Goal: Transaction & Acquisition: Purchase product/service

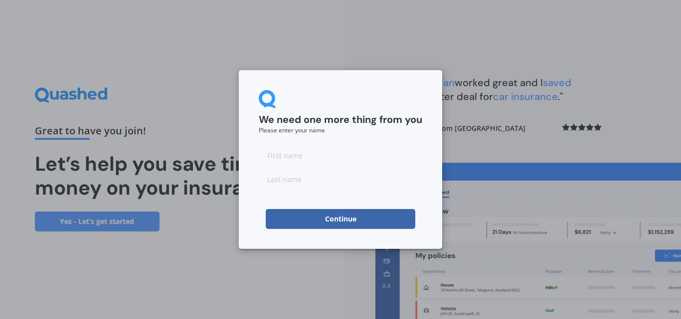
click at [331, 151] on input at bounding box center [340, 155] width 163 height 20
type input "[PERSON_NAME]"
click at [343, 209] on button "Continue" at bounding box center [340, 219] width 149 height 20
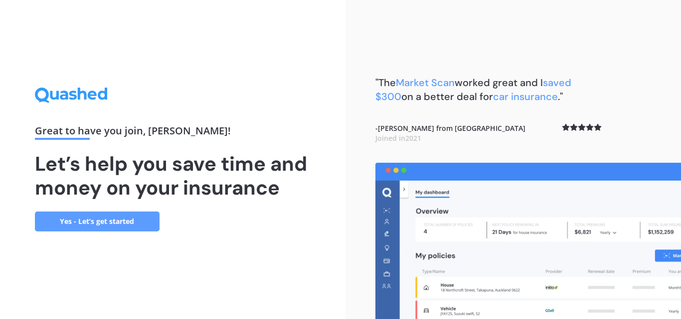
click at [120, 219] on link "Yes - Let’s get started" at bounding box center [97, 222] width 125 height 20
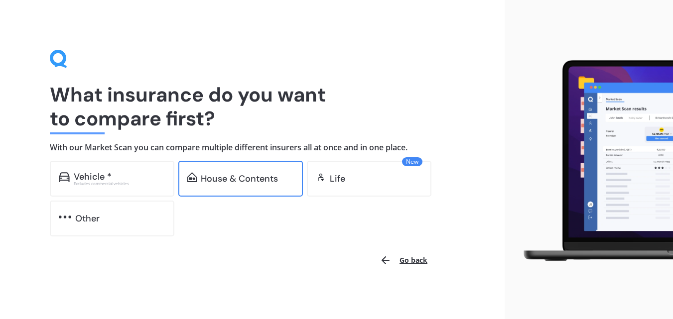
click at [222, 188] on div "House & Contents" at bounding box center [240, 179] width 125 height 36
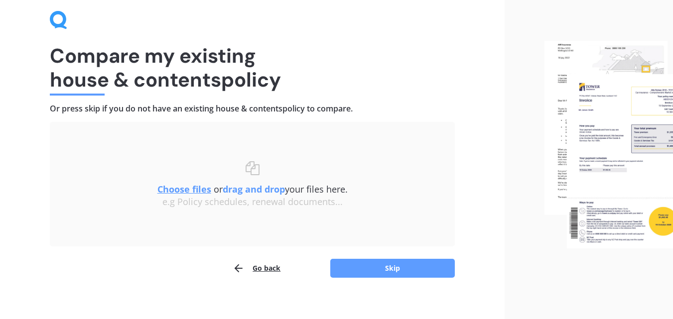
scroll to position [40, 0]
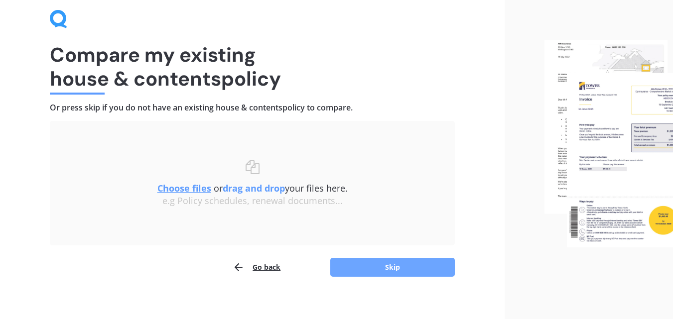
click at [392, 261] on button "Skip" at bounding box center [392, 267] width 125 height 19
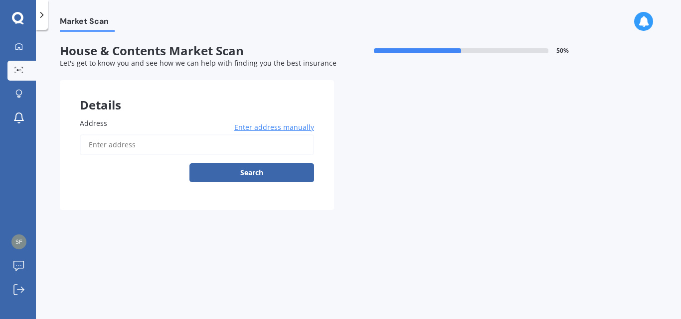
click at [208, 148] on input "Address" at bounding box center [197, 145] width 234 height 21
type input "[STREET_ADDRESS]"
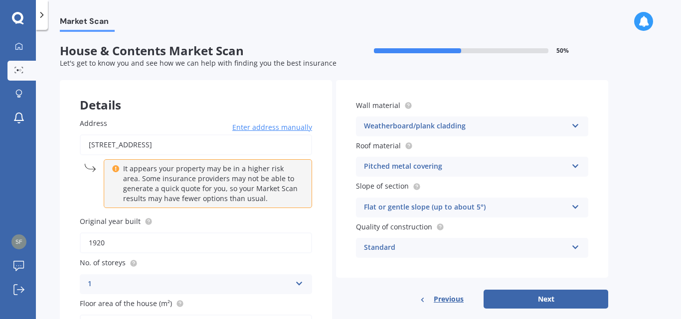
click at [329, 266] on div "Address [STREET_ADDRESS] Enter address manually It appears your property may be…" at bounding box center [196, 247] width 272 height 298
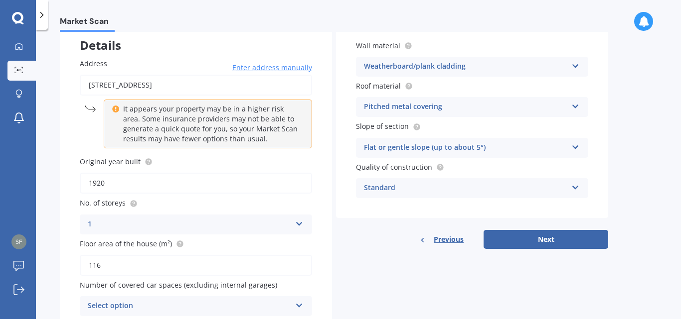
scroll to position [80, 0]
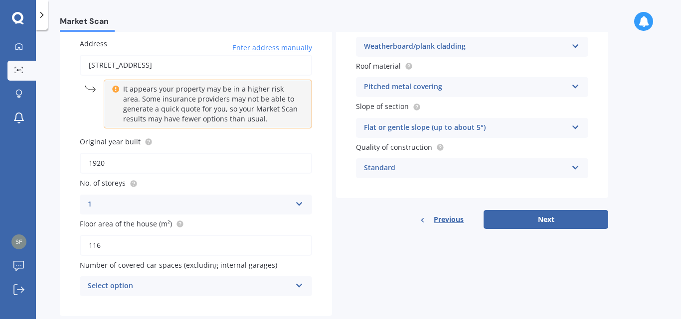
click at [109, 245] on input "116" at bounding box center [196, 245] width 232 height 21
type input "1"
type input "139"
click at [322, 267] on div "Address [STREET_ADDRESS] Enter address manually It appears your property may be…" at bounding box center [196, 167] width 272 height 298
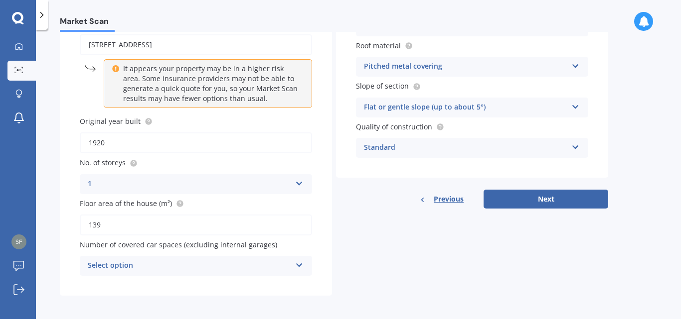
scroll to position [103, 0]
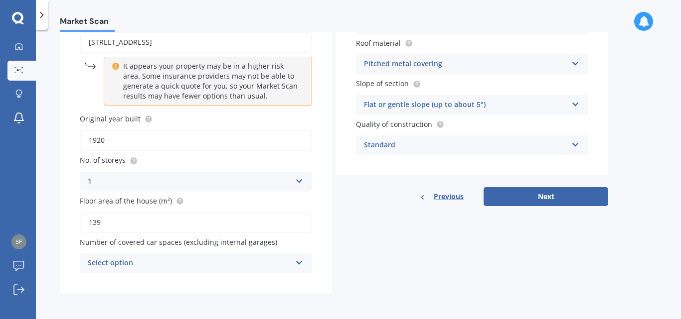
click at [297, 258] on icon at bounding box center [299, 261] width 8 height 7
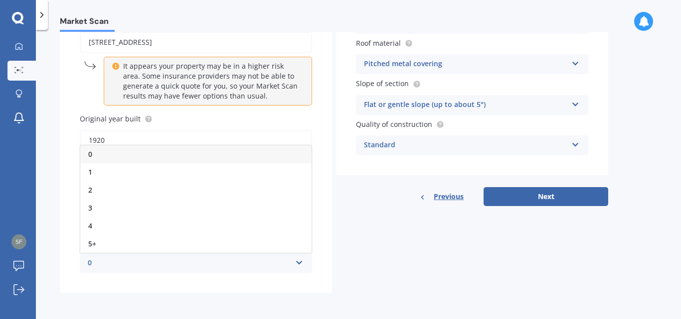
click at [321, 224] on div "Address [STREET_ADDRESS] Enter address manually It appears your property may be…" at bounding box center [196, 145] width 272 height 298
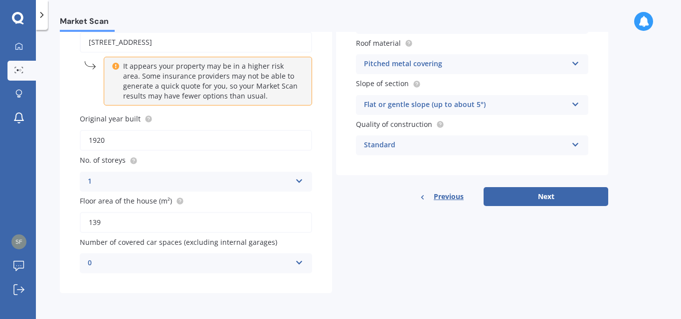
scroll to position [0, 0]
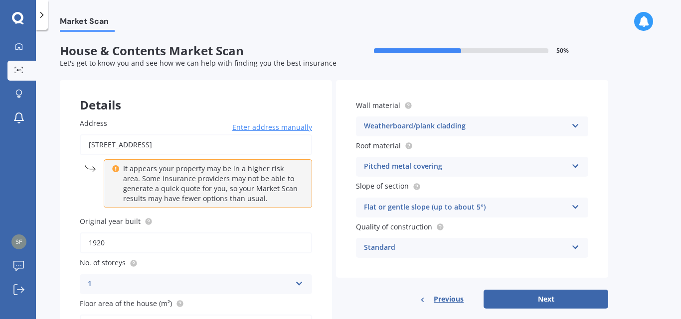
click at [577, 203] on icon at bounding box center [575, 205] width 8 height 7
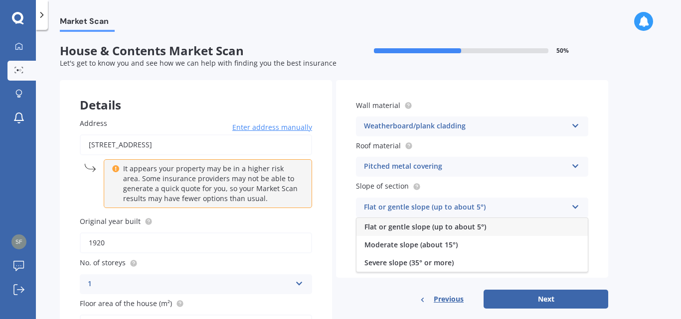
click at [544, 231] on div "Flat or gentle slope (up to about 5°)" at bounding box center [471, 227] width 231 height 18
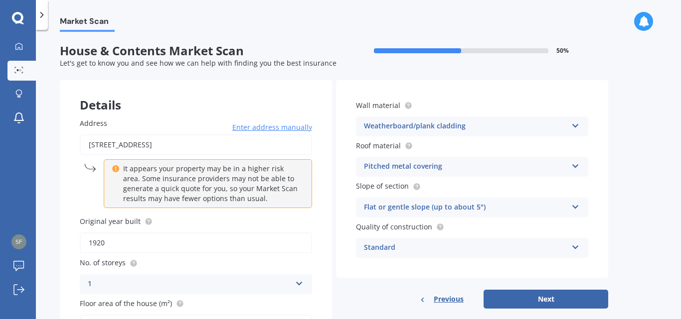
click at [580, 242] on div "Standard Standard High Prestige" at bounding box center [472, 248] width 232 height 20
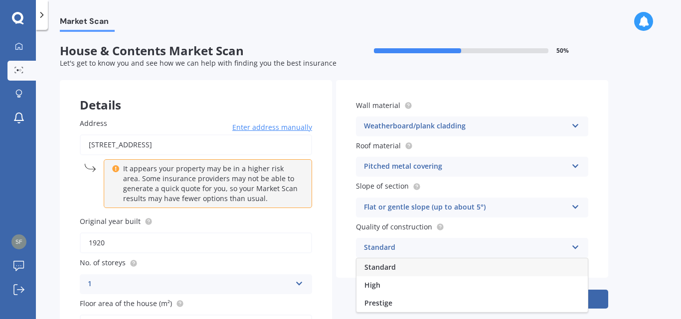
click at [484, 264] on div "Standard" at bounding box center [471, 268] width 231 height 18
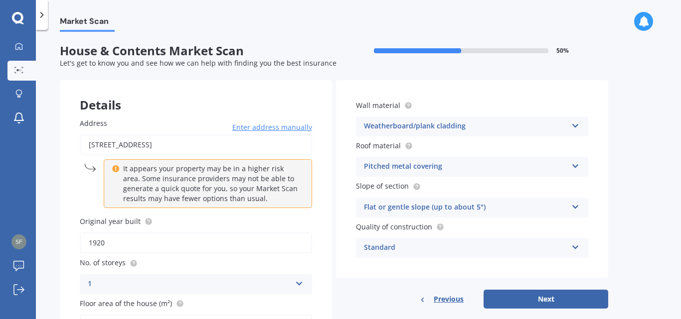
click at [570, 245] on div "Standard Standard High Prestige" at bounding box center [472, 248] width 232 height 20
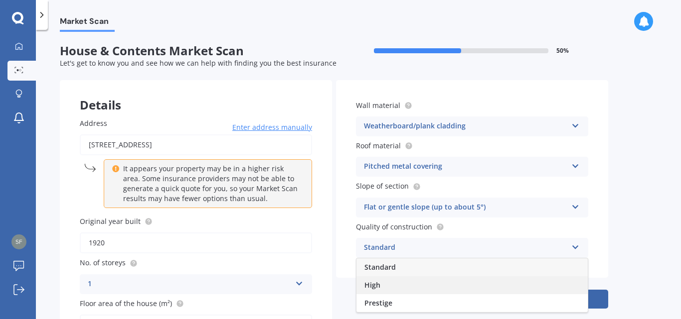
click at [424, 282] on div "High" at bounding box center [471, 286] width 231 height 18
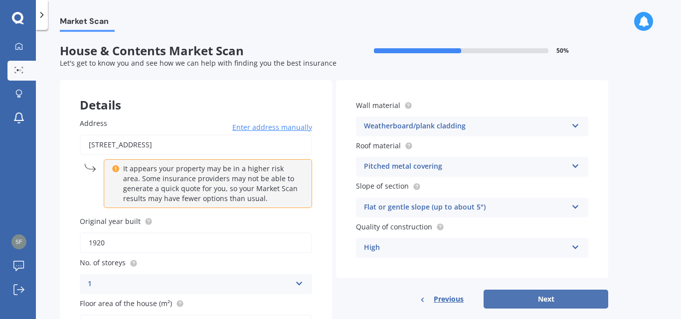
click at [514, 294] on button "Next" at bounding box center [545, 299] width 125 height 19
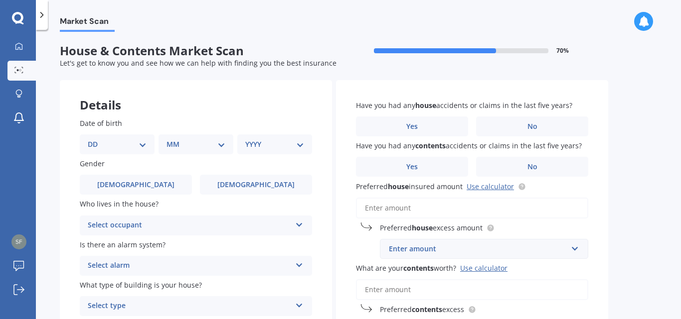
click at [145, 143] on select "DD 01 02 03 04 05 06 07 08 09 10 11 12 13 14 15 16 17 18 19 20 21 22 23 24 25 2…" at bounding box center [117, 144] width 59 height 11
click at [96, 139] on select "DD 01 02 03 04 05 06 07 08 09 10 11 12 13 14 15 16 17 18 19 20 21 22 23 24 25 2…" at bounding box center [117, 144] width 59 height 11
click at [114, 144] on select "DD 01 02 03 04 05 06 07 08 09 10 11 12 13 14 15 16 17 18 19 20 21 22 23 24 25 2…" at bounding box center [123, 144] width 55 height 11
select select "05"
click at [96, 139] on select "DD 01 02 03 04 05 06 07 08 09 10 11 12 13 14 15 16 17 18 19 20 21 22 23 24 25 2…" at bounding box center [123, 144] width 55 height 11
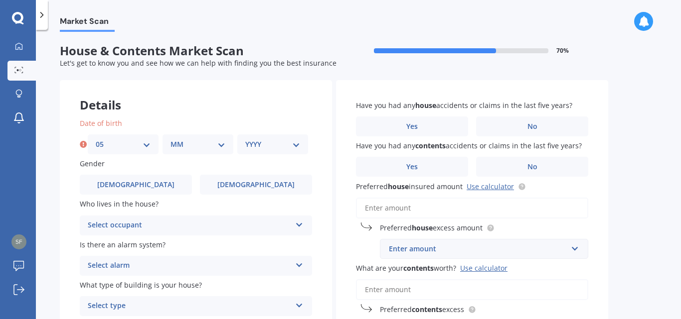
click at [216, 149] on select "MM 01 02 03 04 05 06 07 08 09 10 11 12" at bounding box center [197, 144] width 55 height 11
select select "11"
click at [170, 139] on select "MM 01 02 03 04 05 06 07 08 09 10 11 12" at bounding box center [197, 144] width 55 height 11
click at [294, 139] on select "YYYY 2009 2008 2007 2006 2005 2004 2003 2002 2001 2000 1999 1998 1997 1996 1995…" at bounding box center [272, 144] width 55 height 11
select select "1972"
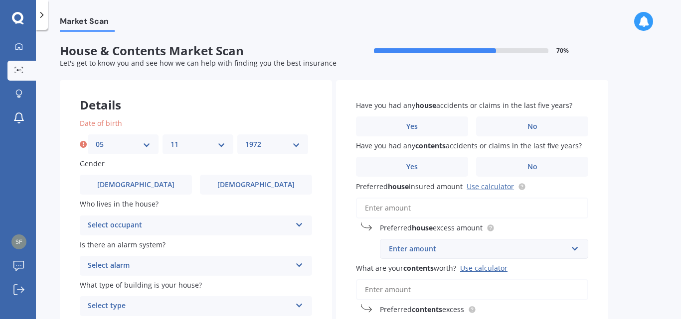
click at [245, 139] on select "YYYY 2009 2008 2007 2006 2005 2004 2003 2002 2001 2000 1999 1998 1997 1996 1995…" at bounding box center [272, 144] width 55 height 11
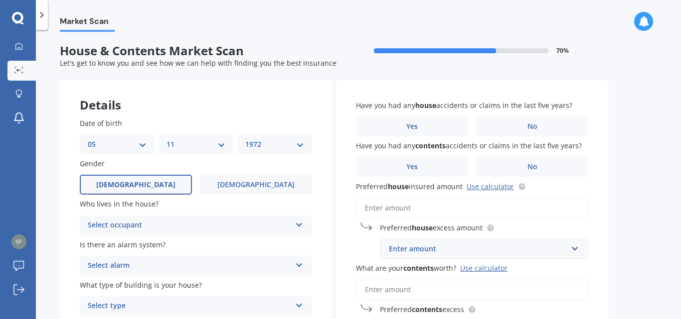
click at [156, 176] on label "[DEMOGRAPHIC_DATA]" at bounding box center [136, 185] width 112 height 20
click at [0, 0] on input "[DEMOGRAPHIC_DATA]" at bounding box center [0, 0] width 0 height 0
click at [295, 229] on div "Select occupant Owner Owner + Boarder" at bounding box center [196, 226] width 232 height 20
click at [208, 250] on div "Owner" at bounding box center [195, 245] width 231 height 18
click at [296, 263] on icon at bounding box center [299, 263] width 8 height 7
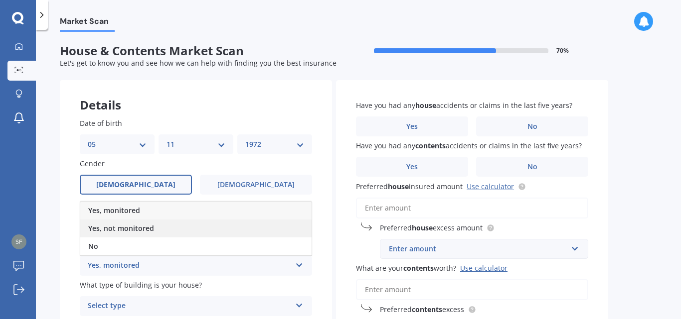
click at [191, 230] on div "Yes, not monitored" at bounding box center [195, 229] width 231 height 18
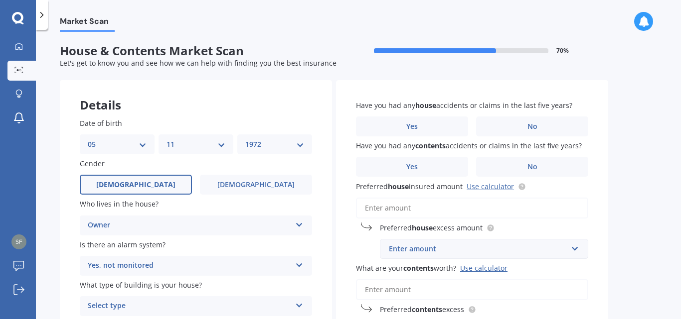
click at [335, 296] on div "Details Date of birth DD 01 02 03 04 05 06 07 08 09 10 11 12 13 14 15 16 17 18 …" at bounding box center [334, 236] width 548 height 312
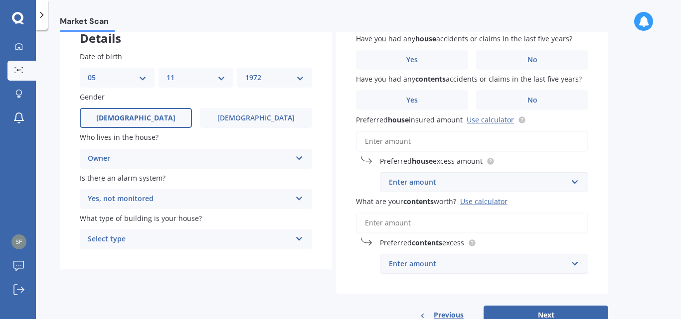
scroll to position [80, 0]
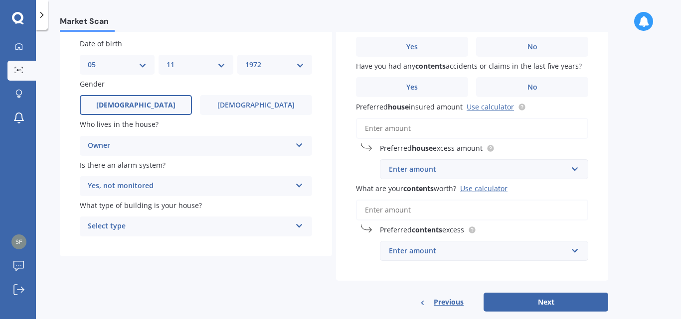
click at [302, 221] on icon at bounding box center [299, 224] width 8 height 7
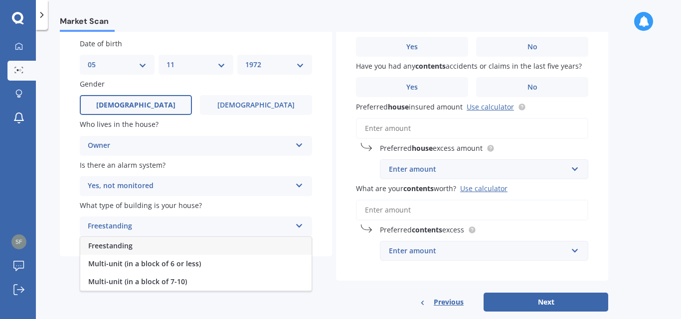
click at [128, 247] on span "Freestanding" at bounding box center [110, 245] width 44 height 9
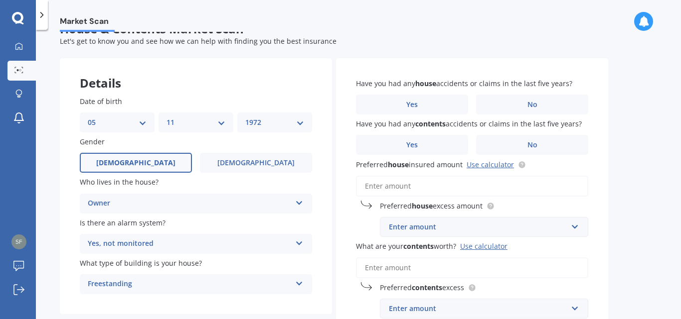
scroll to position [0, 0]
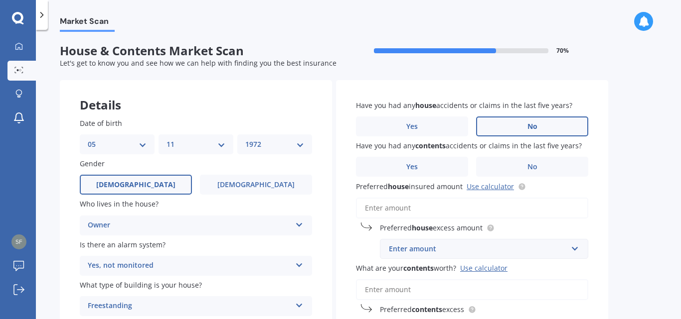
click at [531, 130] on span "No" at bounding box center [532, 127] width 10 height 8
click at [0, 0] on input "No" at bounding box center [0, 0] width 0 height 0
click at [530, 167] on span "No" at bounding box center [532, 167] width 10 height 8
click at [0, 0] on input "No" at bounding box center [0, 0] width 0 height 0
click at [469, 204] on input "Preferred house insured amount Use calculator" at bounding box center [472, 208] width 232 height 21
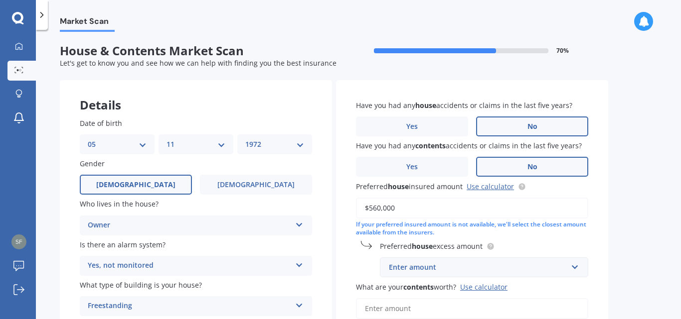
type input "$560,000"
click at [578, 263] on input "text" at bounding box center [480, 267] width 199 height 19
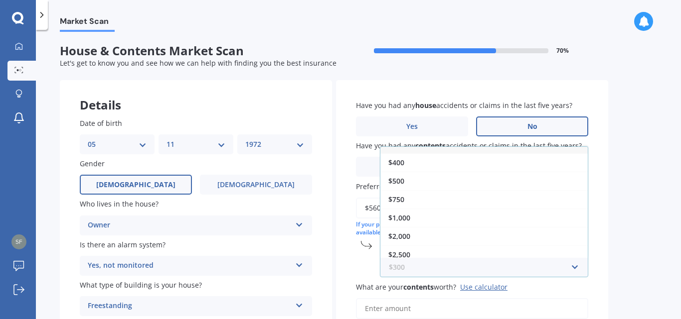
scroll to position [14, 0]
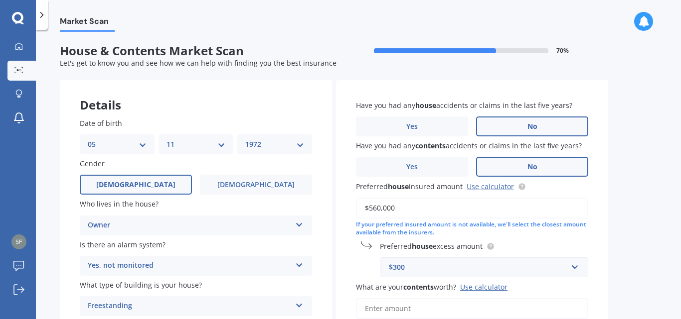
click at [603, 254] on div "Have you had any house accidents or claims in the last five years? Yes No Have …" at bounding box center [472, 229] width 272 height 299
click at [577, 269] on input "text" at bounding box center [480, 267] width 199 height 19
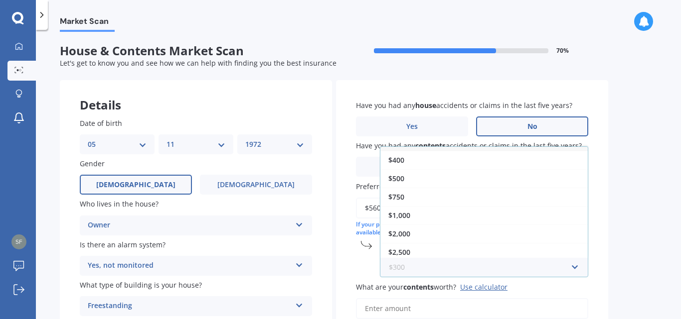
scroll to position [0, 0]
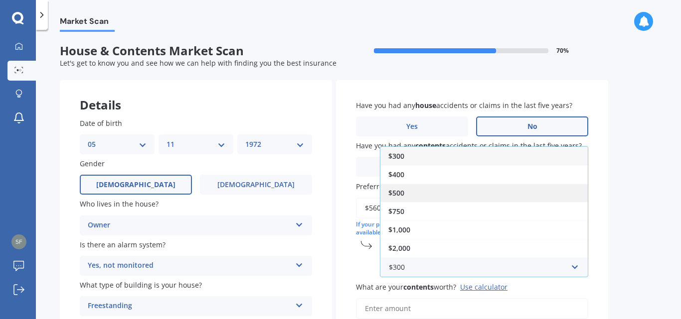
click at [454, 196] on div "$500" at bounding box center [483, 193] width 207 height 18
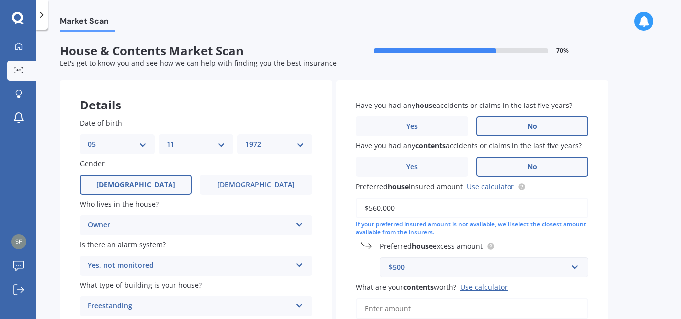
click at [621, 269] on div "Market Scan House & Contents Market Scan 70 % Let's get to know you and see how…" at bounding box center [358, 176] width 645 height 289
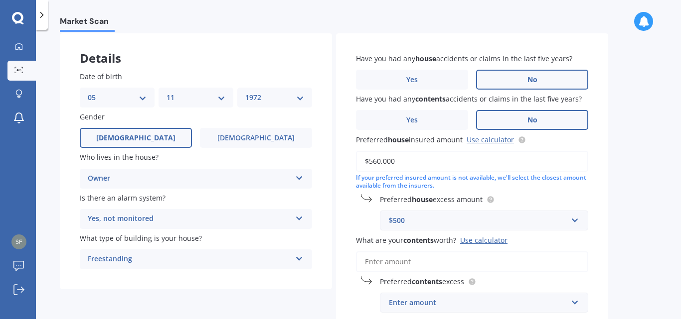
scroll to position [60, 0]
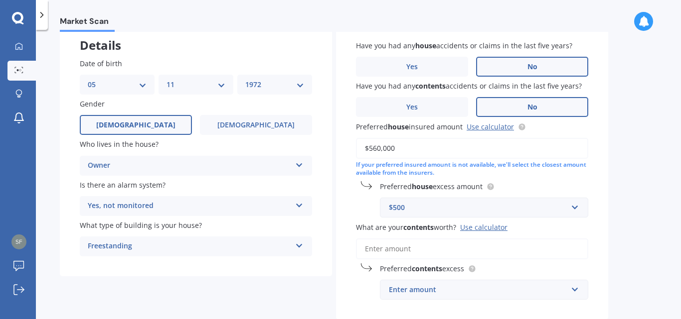
click at [486, 246] on input "What are your contents worth? Use calculator" at bounding box center [472, 249] width 232 height 21
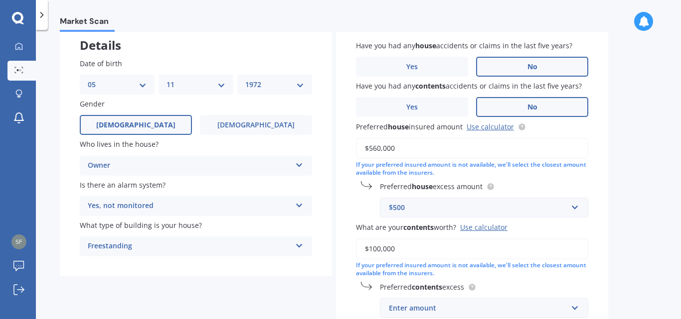
type input "$100,000"
click at [639, 293] on div "Market Scan House & Contents Market Scan 70 % Let's get to know you and see how…" at bounding box center [358, 176] width 645 height 289
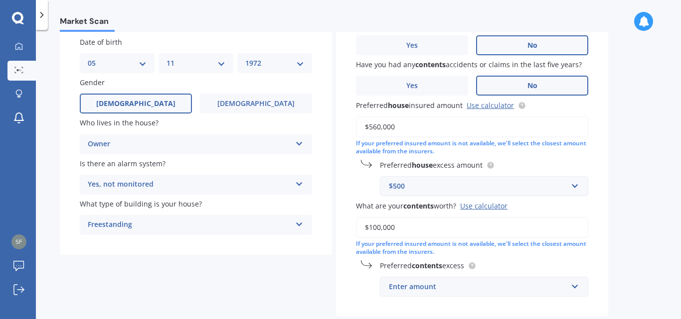
scroll to position [100, 0]
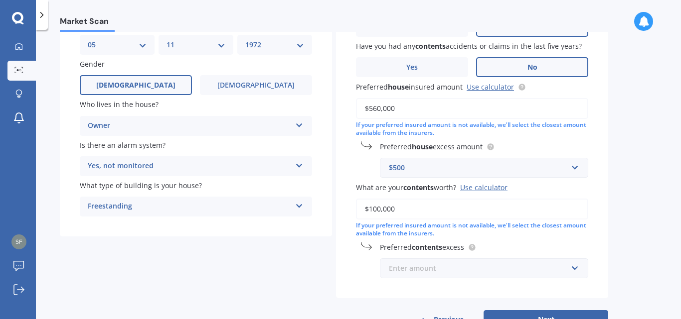
click at [579, 266] on input "text" at bounding box center [480, 268] width 199 height 19
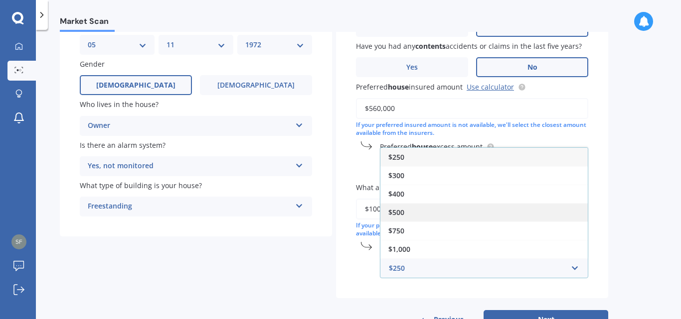
click at [508, 219] on div "$500" at bounding box center [483, 212] width 207 height 18
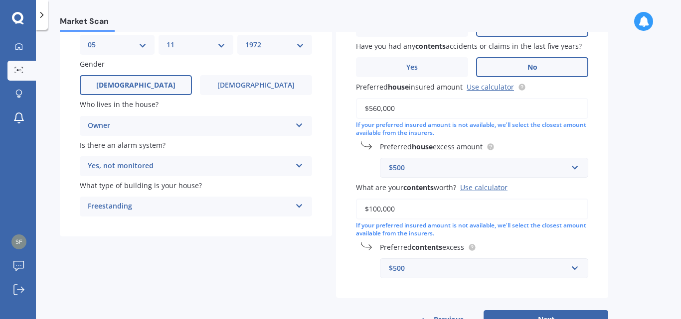
click at [607, 291] on div "Have you had any house accidents or claims in the last five years? Yes No Have …" at bounding box center [472, 140] width 272 height 318
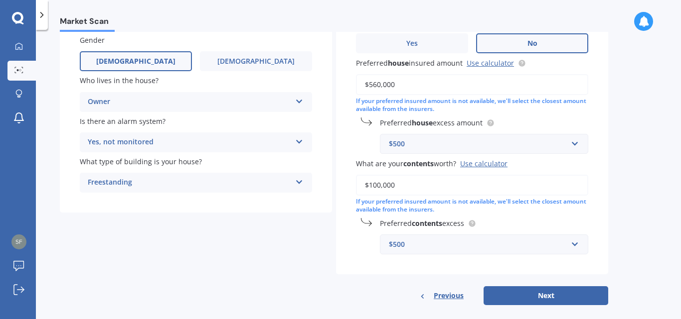
scroll to position [136, 0]
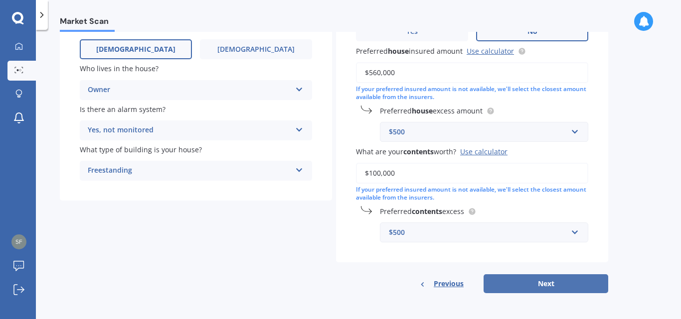
click at [555, 281] on button "Next" at bounding box center [545, 284] width 125 height 19
select select "05"
select select "11"
select select "1972"
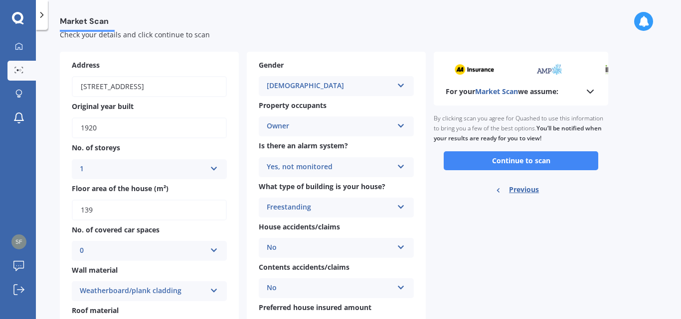
scroll to position [0, 0]
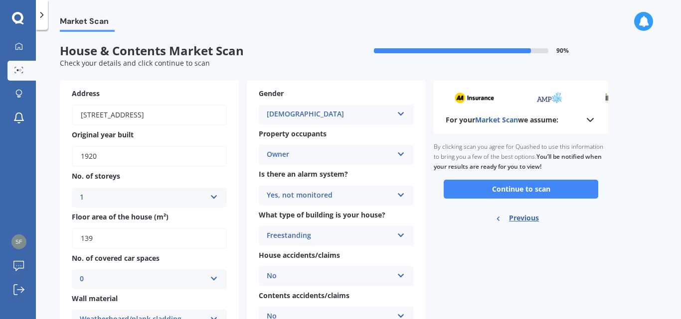
click at [591, 112] on div "For your Market Scan we assume:" at bounding box center [520, 107] width 174 height 54
click at [591, 118] on icon at bounding box center [590, 120] width 12 height 12
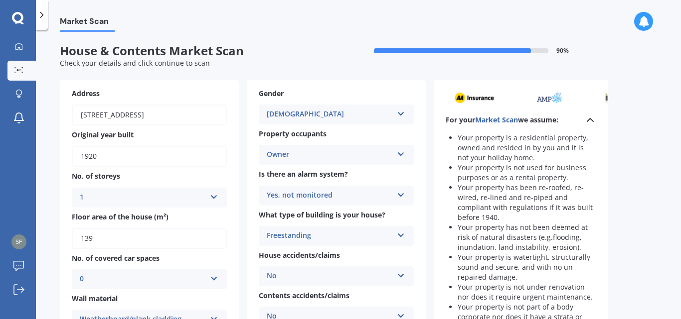
click at [635, 206] on div "Market Scan House & Contents Market Scan 90 % Check your details and click cont…" at bounding box center [358, 176] width 645 height 289
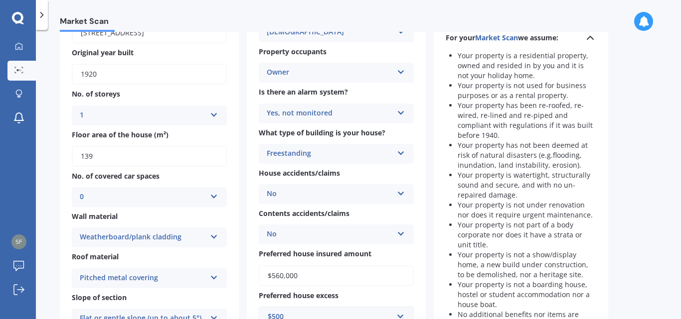
scroll to position [84, 0]
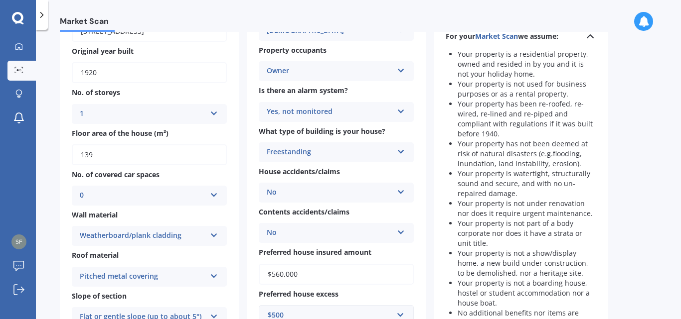
click at [673, 309] on div "Market Scan House & Contents Market Scan 90 % Check your details and click cont…" at bounding box center [358, 176] width 645 height 289
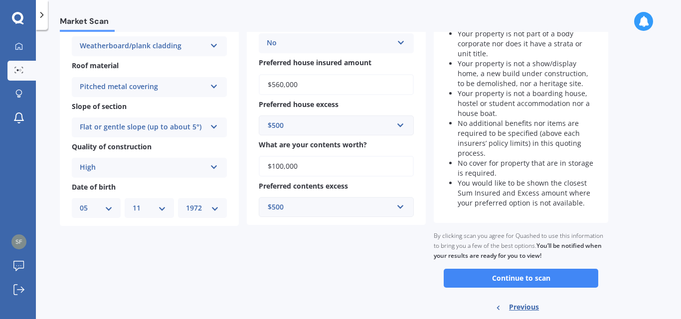
scroll to position [303, 0]
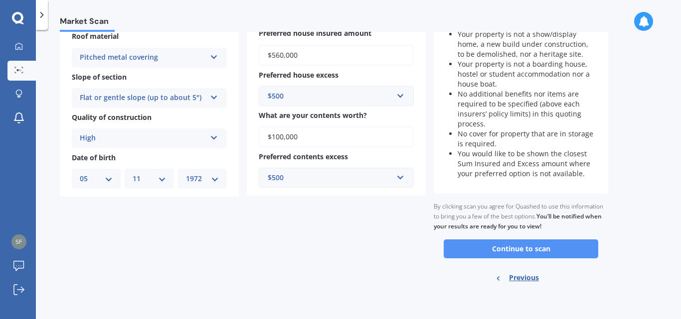
click at [524, 247] on button "Continue to scan" at bounding box center [520, 249] width 154 height 19
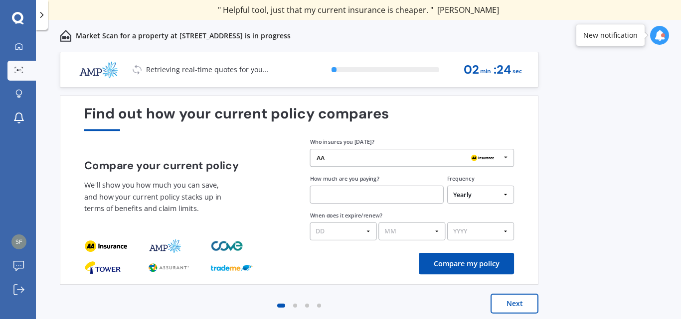
click at [504, 159] on icon at bounding box center [505, 157] width 13 height 16
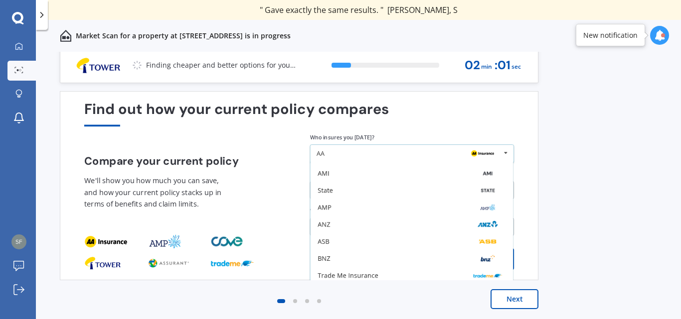
scroll to position [65, 0]
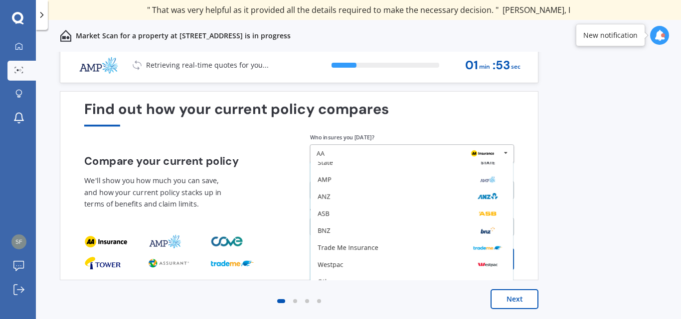
click at [483, 108] on div "Find out how your current policy compares" at bounding box center [299, 113] width 430 height 25
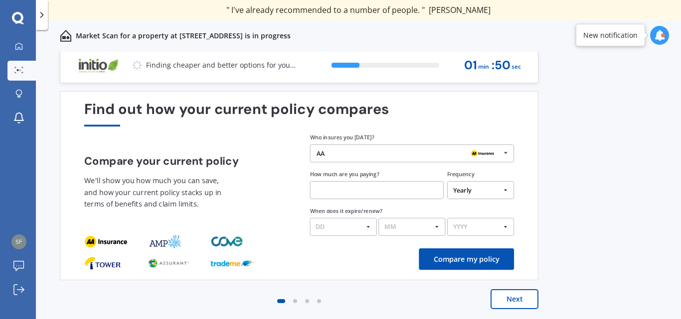
click at [411, 157] on div "AA AA Tower AMI State AMP ANZ ASB BNZ Trade Me Insurance Westpac Other" at bounding box center [412, 153] width 204 height 18
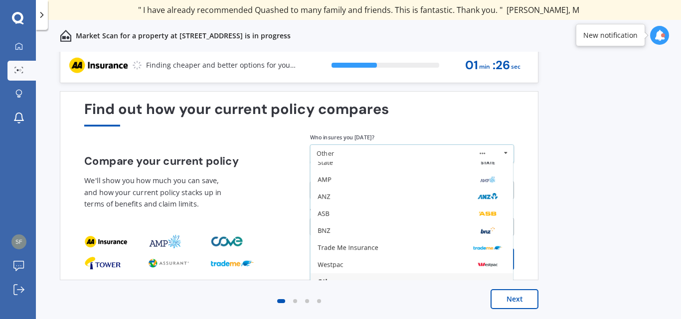
click at [324, 150] on div "Other" at bounding box center [324, 153] width 17 height 6
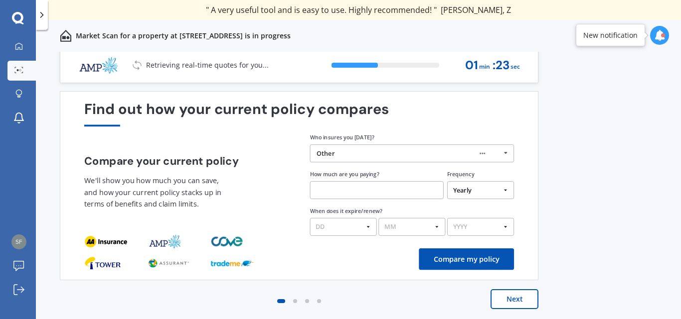
click at [357, 195] on input "text" at bounding box center [377, 190] width 134 height 18
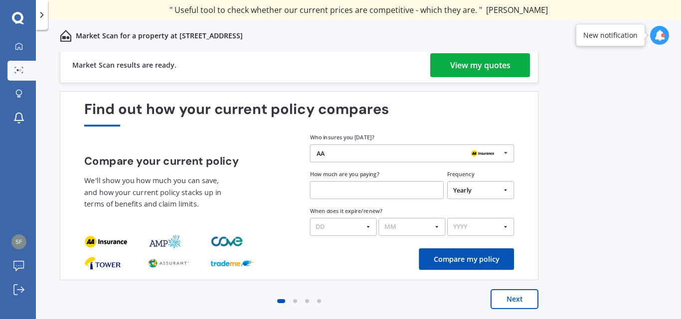
click at [356, 154] on div "AA" at bounding box center [408, 153] width 184 height 7
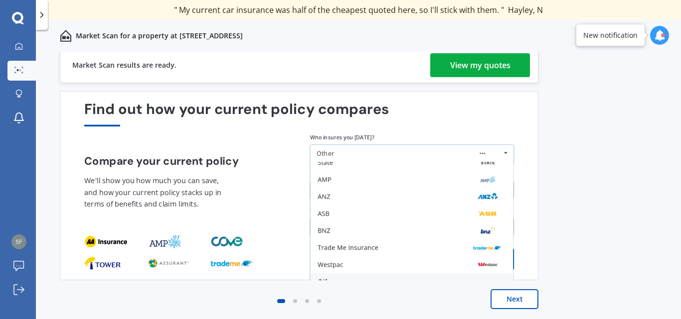
click at [326, 151] on div "Other" at bounding box center [324, 153] width 17 height 6
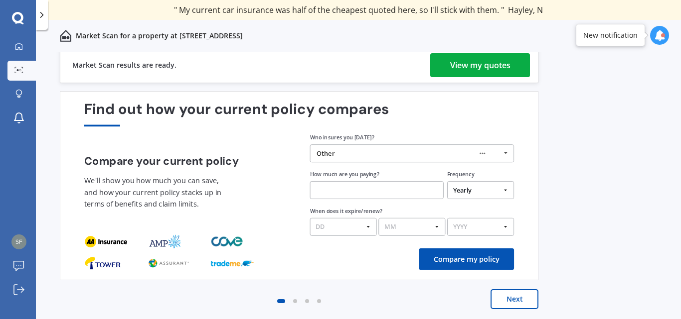
click at [320, 190] on input "text" at bounding box center [377, 190] width 134 height 18
type input "$3,294.00"
click at [372, 229] on select "DD 01 02 03 04 05 06 07 08 09 10 11 12 13 14 15 16 17 18 19 20 21 22 23 24 25 2…" at bounding box center [343, 227] width 67 height 18
select select "19"
click at [310, 218] on select "DD 01 02 03 04 05 06 07 08 09 10 11 12 13 14 15 16 17 18 19 20 21 22 23 24 25 2…" at bounding box center [343, 227] width 67 height 18
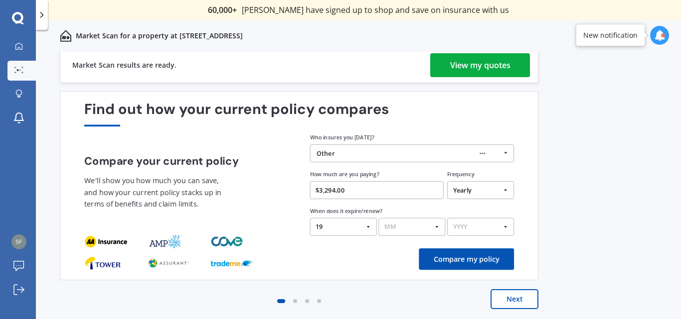
click at [431, 227] on select "MM 01 02 03 04 05 06 07 08 09 10 11 12" at bounding box center [411, 227] width 67 height 18
select select "08"
click at [378, 218] on select "MM 01 02 03 04 05 06 07 08 09 10 11 12" at bounding box center [411, 227] width 67 height 18
click at [507, 225] on select "YYYY 2026 2025 2024" at bounding box center [480, 227] width 67 height 18
select select "2025"
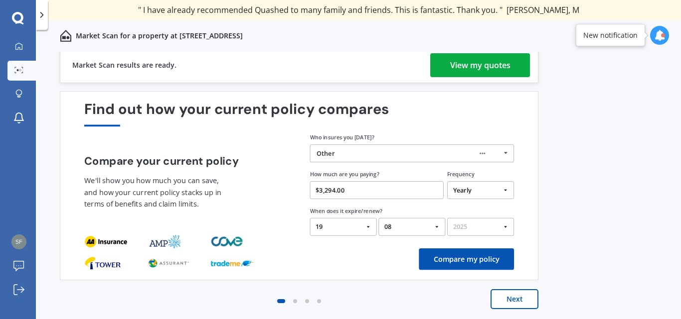
click at [447, 218] on select "YYYY 2026 2025 2024" at bounding box center [480, 227] width 67 height 18
click at [486, 261] on button "Compare my policy" at bounding box center [466, 259] width 95 height 21
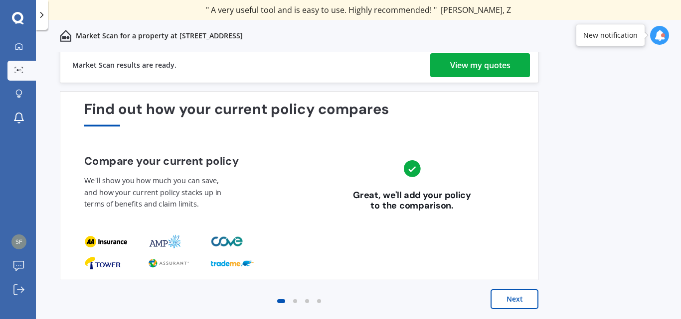
click at [511, 295] on button "Next" at bounding box center [514, 299] width 48 height 20
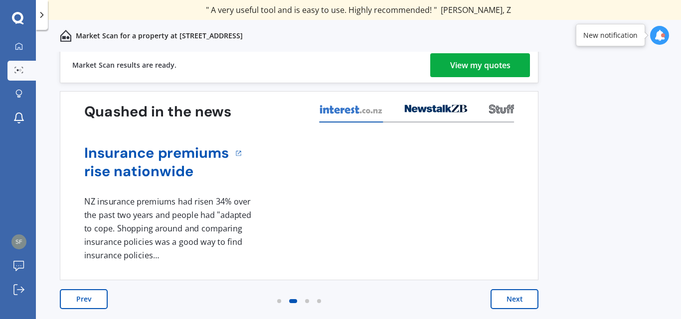
scroll to position [0, 0]
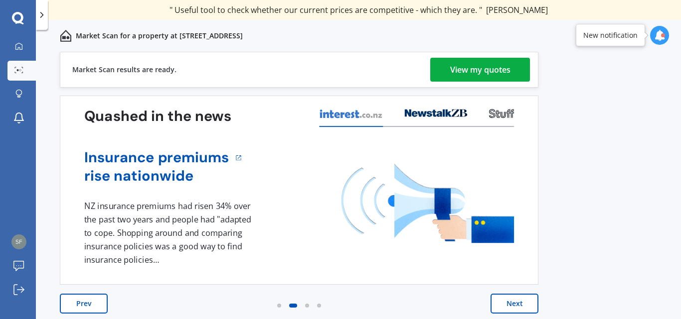
click at [512, 300] on button "Next" at bounding box center [514, 304] width 48 height 20
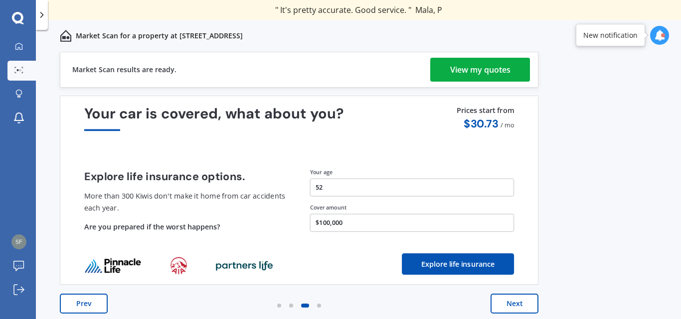
click at [512, 300] on button "Next" at bounding box center [514, 304] width 48 height 20
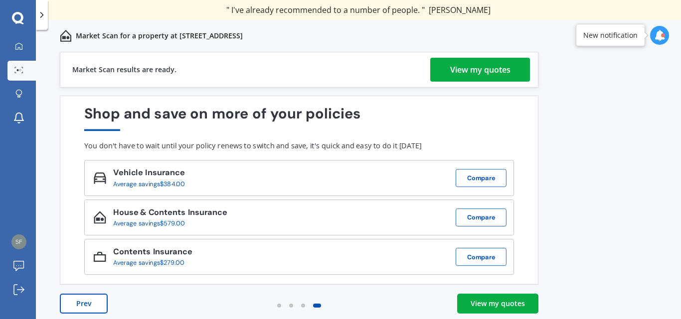
click at [102, 299] on button "Prev" at bounding box center [84, 304] width 48 height 20
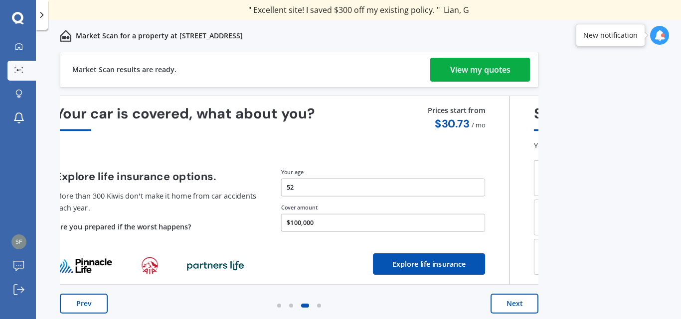
drag, startPoint x: 348, startPoint y: 220, endPoint x: 326, endPoint y: 216, distance: 22.2
click at [326, 216] on button "$100,000" at bounding box center [383, 223] width 204 height 18
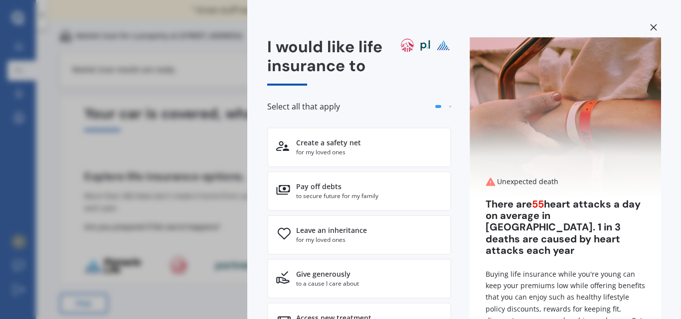
click at [389, 88] on div "I would like life insurance to Select all that apply" at bounding box center [359, 82] width 184 height 90
click at [650, 27] on icon at bounding box center [653, 27] width 7 height 7
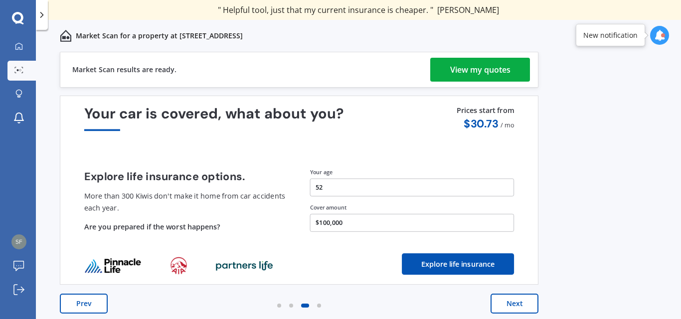
click at [521, 304] on button "Next" at bounding box center [514, 304] width 48 height 20
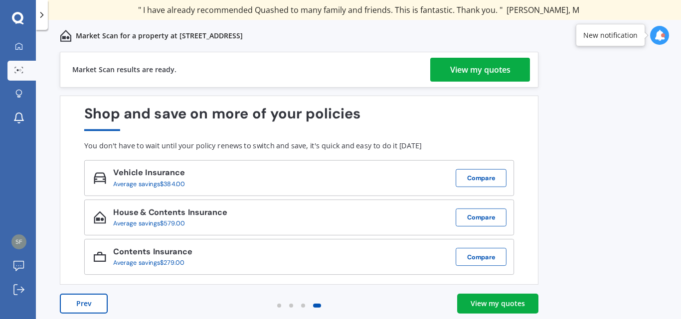
click at [521, 304] on div "View my quotes" at bounding box center [497, 304] width 54 height 10
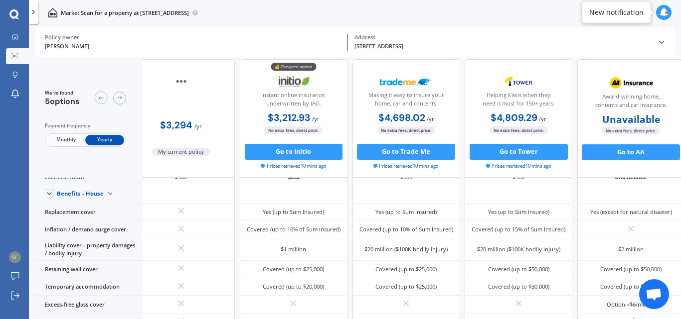
scroll to position [35, 0]
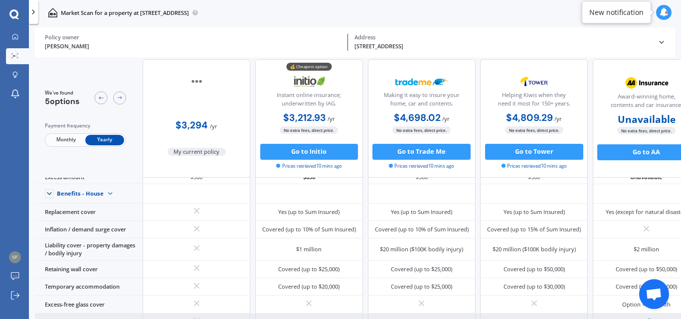
drag, startPoint x: 613, startPoint y: 316, endPoint x: 649, endPoint y: 315, distance: 35.9
click at [649, 315] on div at bounding box center [646, 322] width 108 height 17
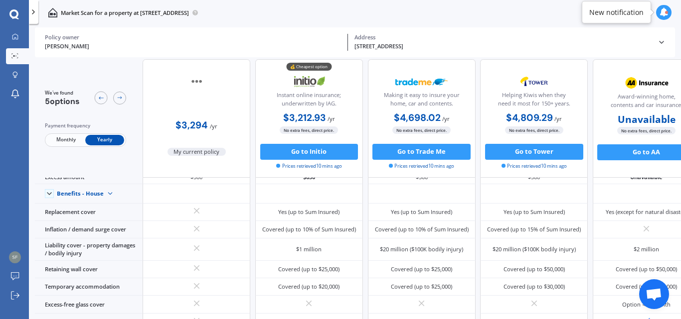
scroll to position [34, 0]
click at [662, 36] on div "[PERSON_NAME] Policy owner [STREET_ADDRESS] Address" at bounding box center [355, 42] width 620 height 30
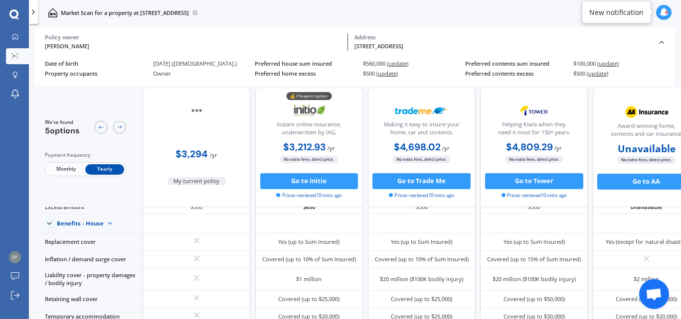
click at [383, 71] on span "(update)" at bounding box center [386, 73] width 21 height 7
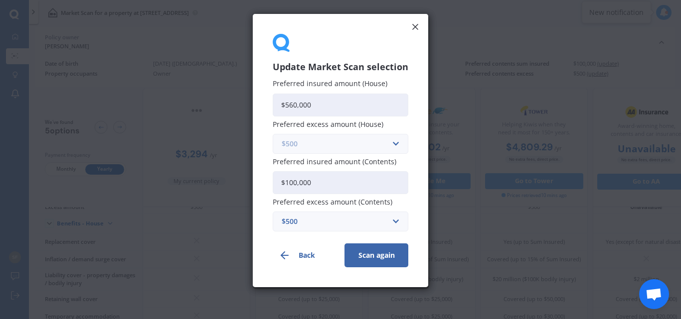
click at [395, 146] on input "text" at bounding box center [337, 144] width 127 height 19
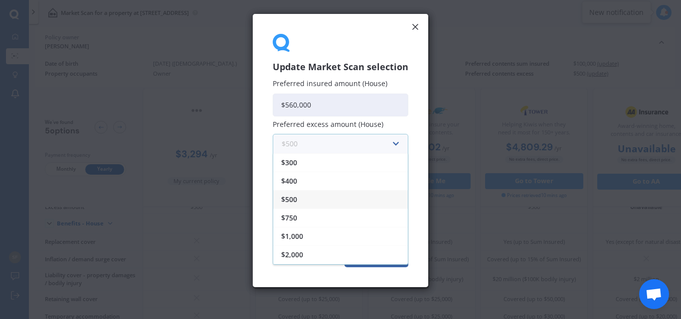
scroll to position [18, 0]
click at [317, 252] on div "$2,500" at bounding box center [340, 255] width 135 height 18
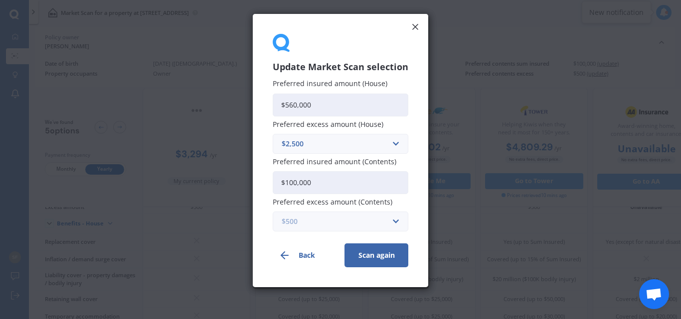
click at [392, 223] on input "text" at bounding box center [337, 221] width 127 height 19
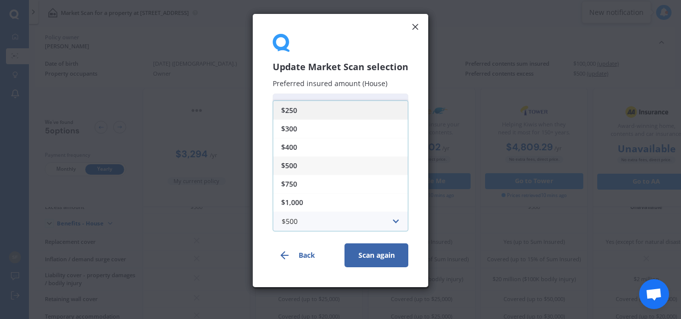
click at [317, 112] on div "$250" at bounding box center [340, 110] width 135 height 18
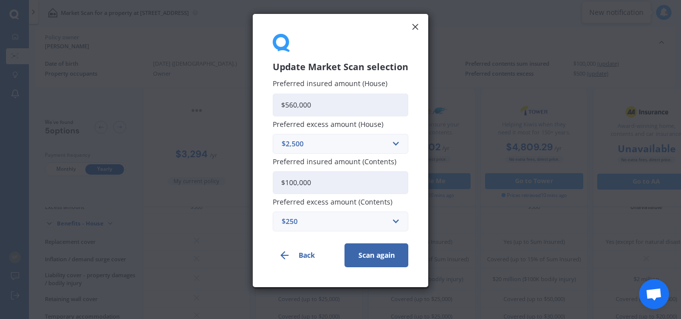
click at [368, 248] on button "Scan again" at bounding box center [376, 256] width 64 height 24
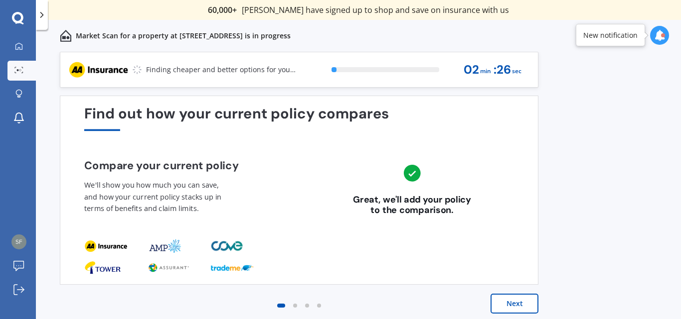
click at [513, 303] on button "Next" at bounding box center [514, 304] width 48 height 20
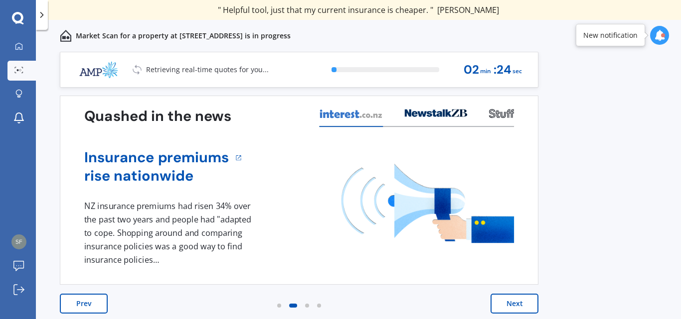
click at [513, 303] on button "Next" at bounding box center [514, 304] width 48 height 20
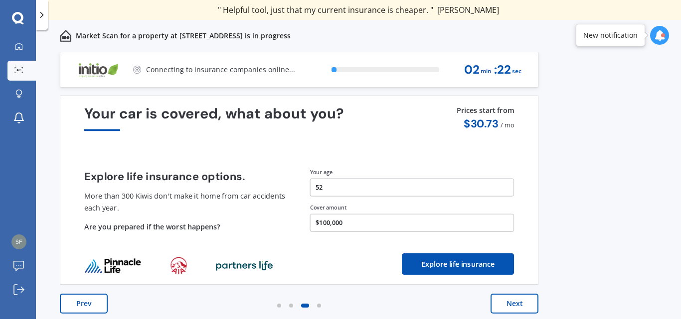
click at [513, 303] on button "Next" at bounding box center [514, 304] width 48 height 20
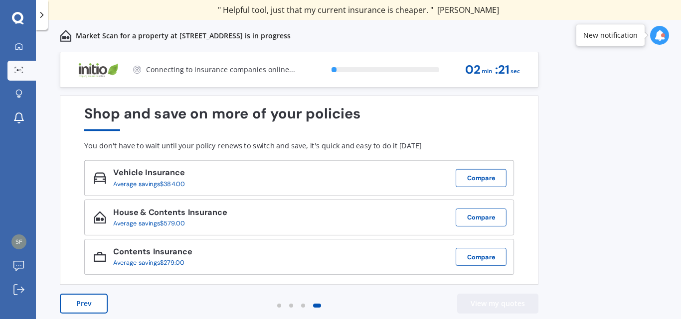
click at [513, 303] on button "View my quotes" at bounding box center [497, 304] width 81 height 20
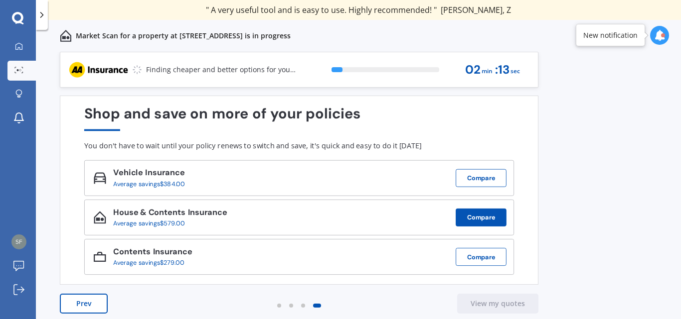
click at [488, 215] on button "Compare" at bounding box center [480, 218] width 51 height 18
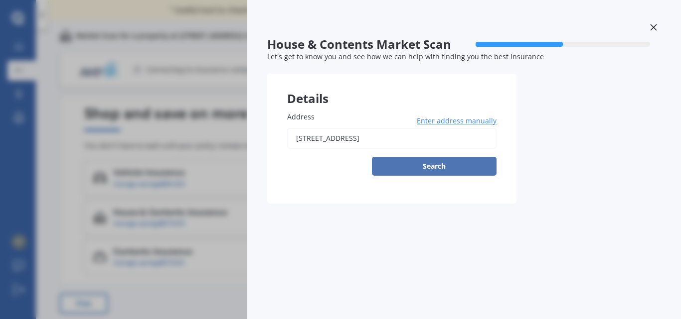
click at [439, 167] on button "Search" at bounding box center [434, 166] width 125 height 19
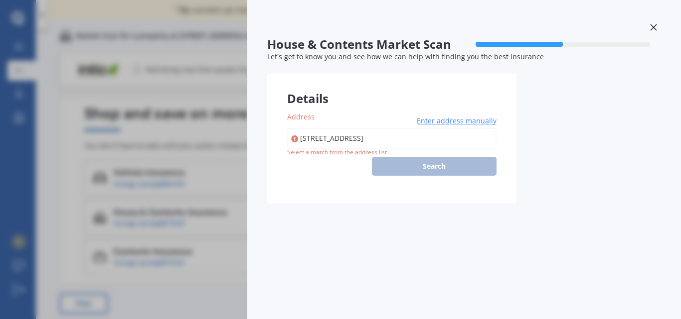
type input "[STREET_ADDRESS]"
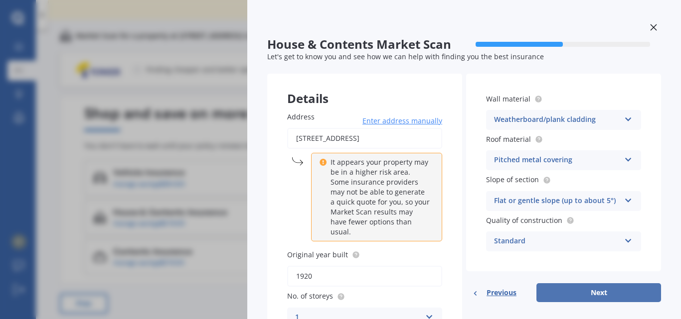
click at [598, 294] on button "Next" at bounding box center [598, 293] width 125 height 19
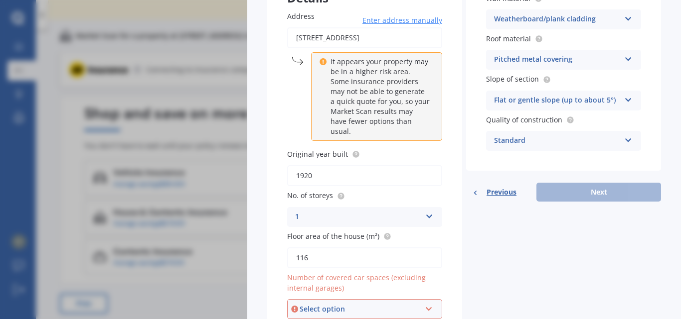
scroll to position [31, 0]
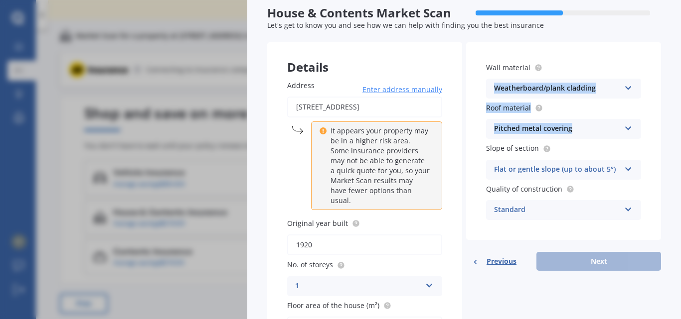
drag, startPoint x: 670, startPoint y: 108, endPoint x: 680, endPoint y: 37, distance: 71.5
click at [680, 37] on div "House & Contents Market Scan 50 % Let's get to know you and see how we can help…" at bounding box center [463, 159] width 433 height 319
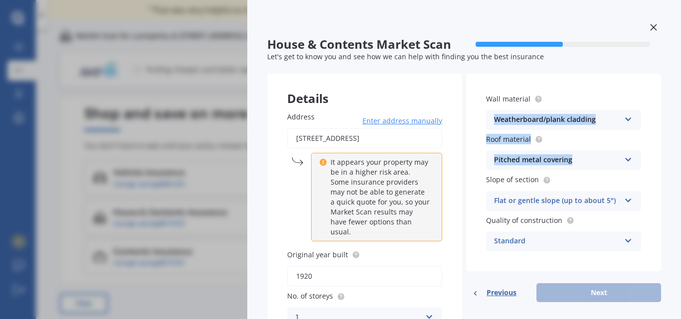
click at [649, 32] on div at bounding box center [653, 28] width 15 height 17
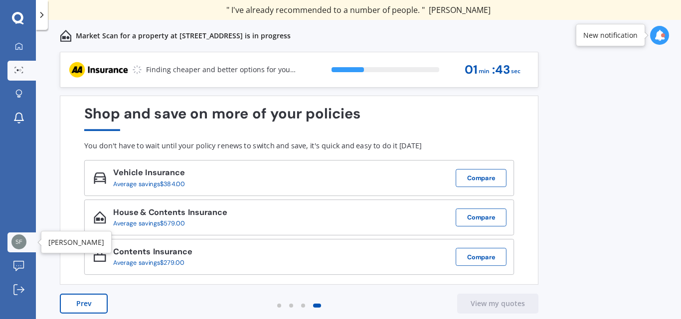
click at [25, 241] on img at bounding box center [18, 242] width 15 height 15
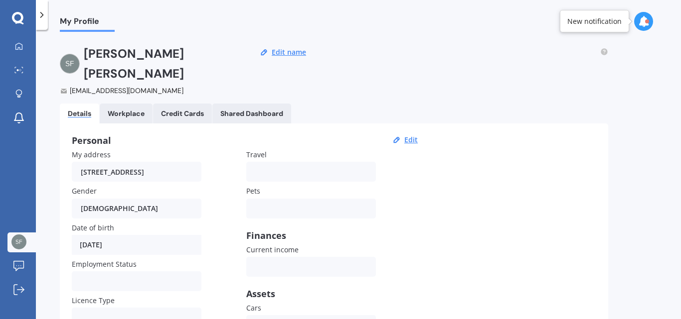
click at [19, 22] on icon at bounding box center [17, 17] width 11 height 11
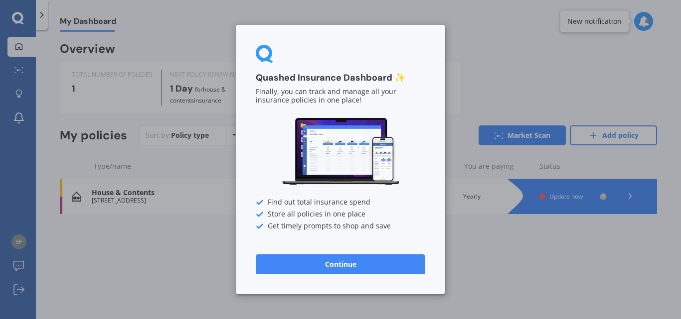
click at [185, 272] on div "Quashed Insurance Dashboard ✨ Finally, you can track and manage all your insura…" at bounding box center [340, 159] width 681 height 319
click at [123, 256] on div "Quashed Insurance Dashboard ✨ Finally, you can track and manage all your insura…" at bounding box center [340, 159] width 681 height 319
click at [348, 258] on button "Continue" at bounding box center [340, 265] width 169 height 20
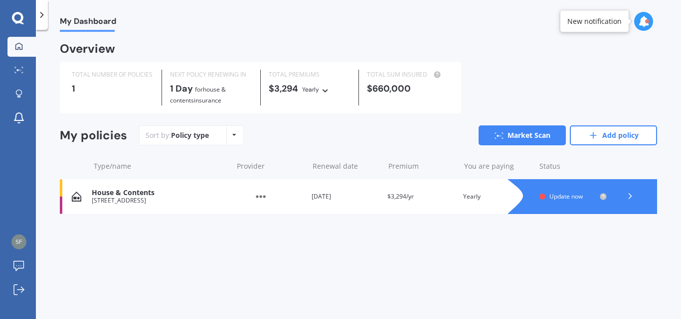
click at [279, 239] on div "My Dashboard Overview TOTAL NUMBER OF POLICIES 1 NEXT POLICY RENEWING [DATE] fo…" at bounding box center [358, 176] width 645 height 289
click at [259, 192] on img at bounding box center [261, 196] width 50 height 19
